Goal: Navigation & Orientation: Find specific page/section

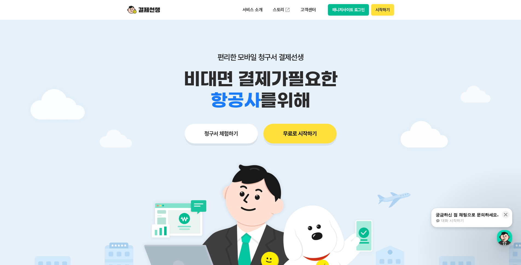
click at [143, 46] on div "편리한 모바일 청구서 결제선생 비대면 결제가 필요한 학원 공부방 호텔 쇼핑몰 병원 배달 보험사 항공사 골프장 를 위해 청구서 체험하기 무료로 …" at bounding box center [261, 87] width 280 height 135
click at [342, 11] on button "매니저사이트 로그인" at bounding box center [348, 9] width 41 height 11
